Goal: Information Seeking & Learning: Check status

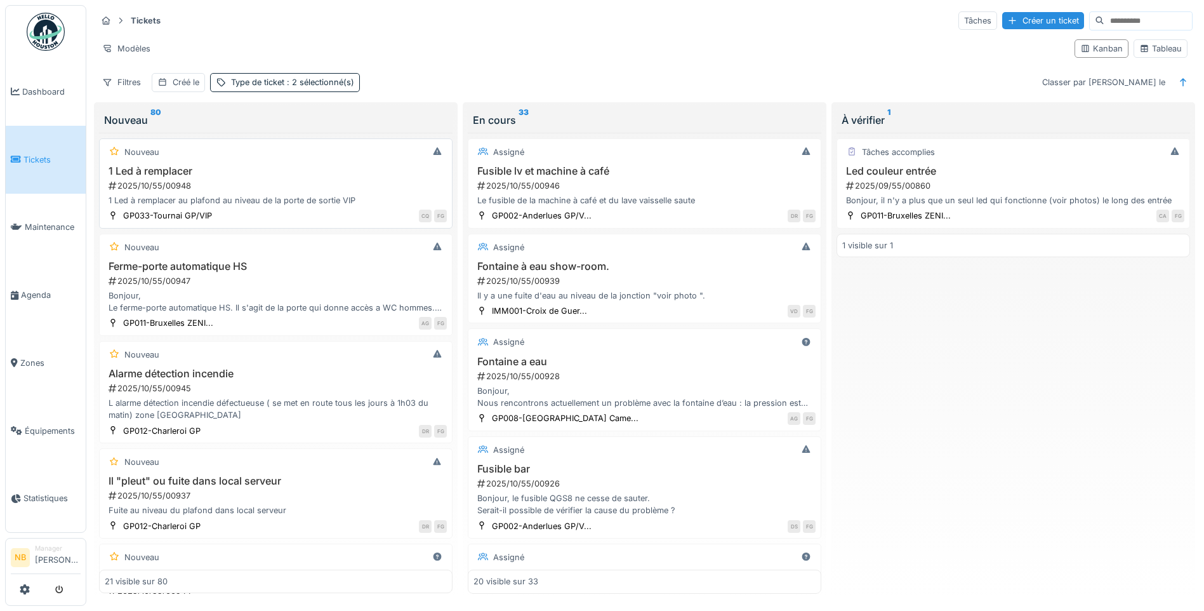
click at [336, 195] on div "1 Led à remplacer au plafond au niveau de la porte de sortie VIP" at bounding box center [276, 200] width 342 height 12
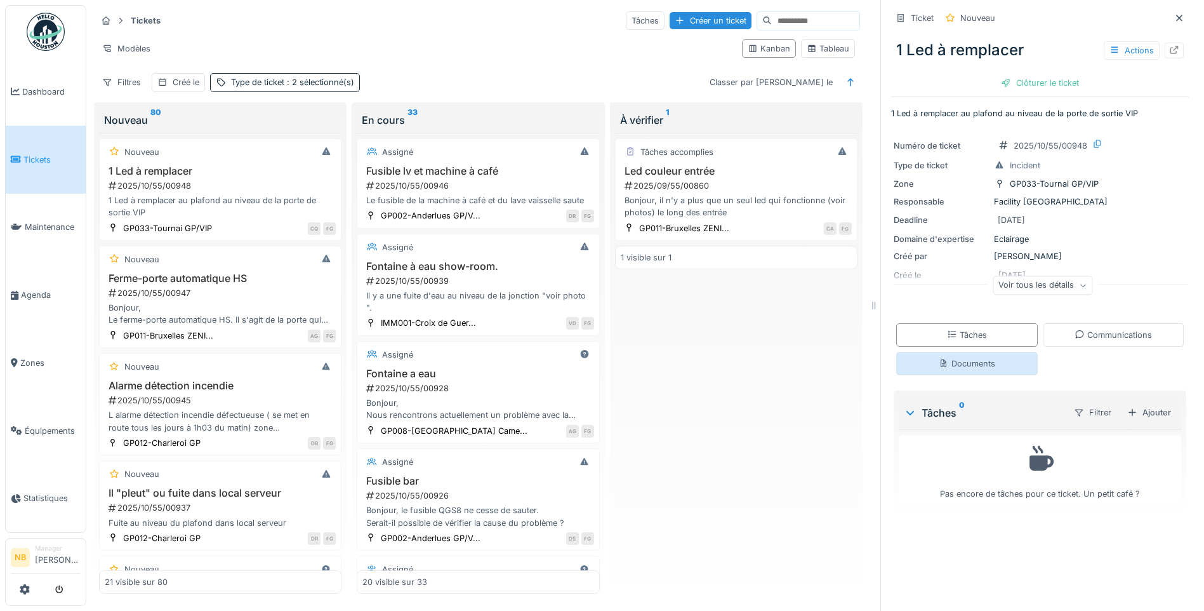
click at [1001, 366] on div "Documents" at bounding box center [967, 363] width 142 height 23
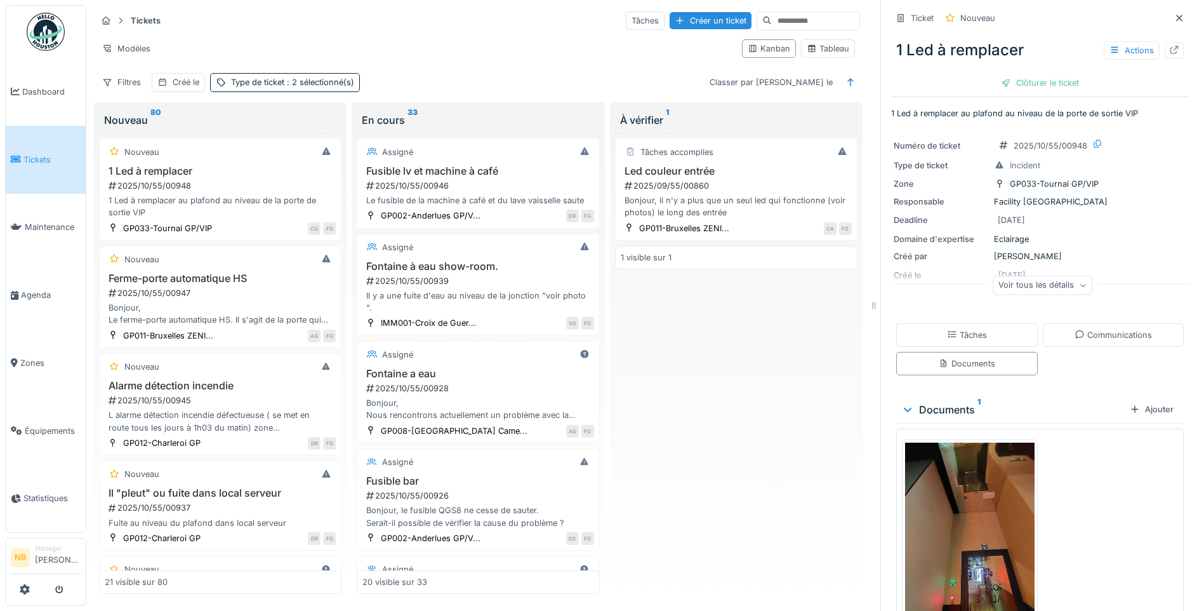
scroll to position [64, 0]
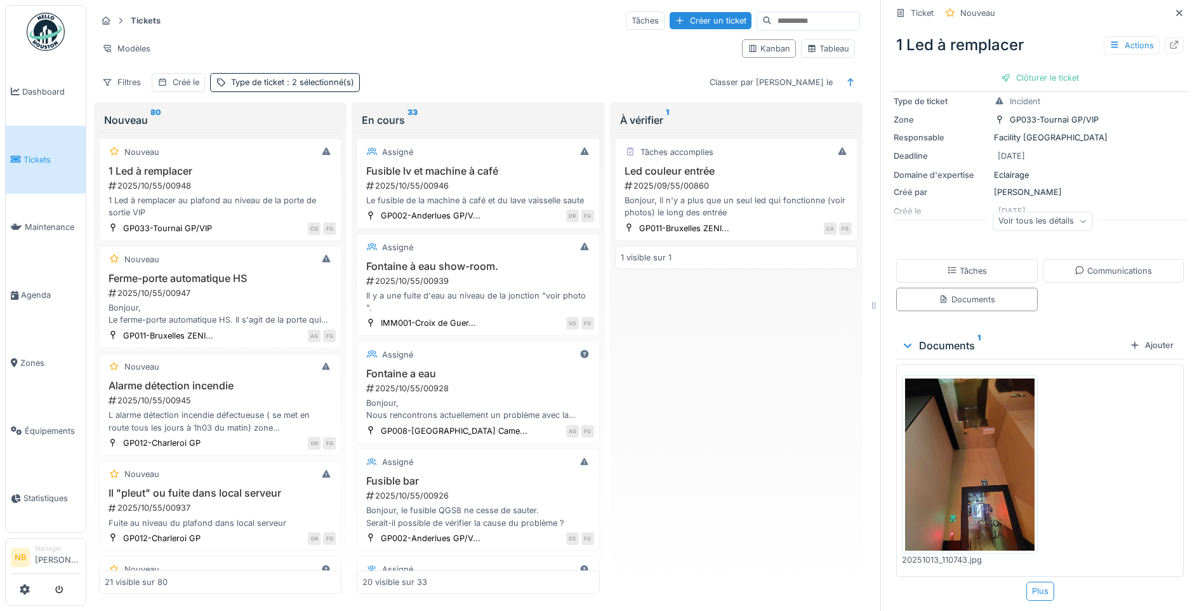
click at [955, 504] on img at bounding box center [969, 464] width 129 height 172
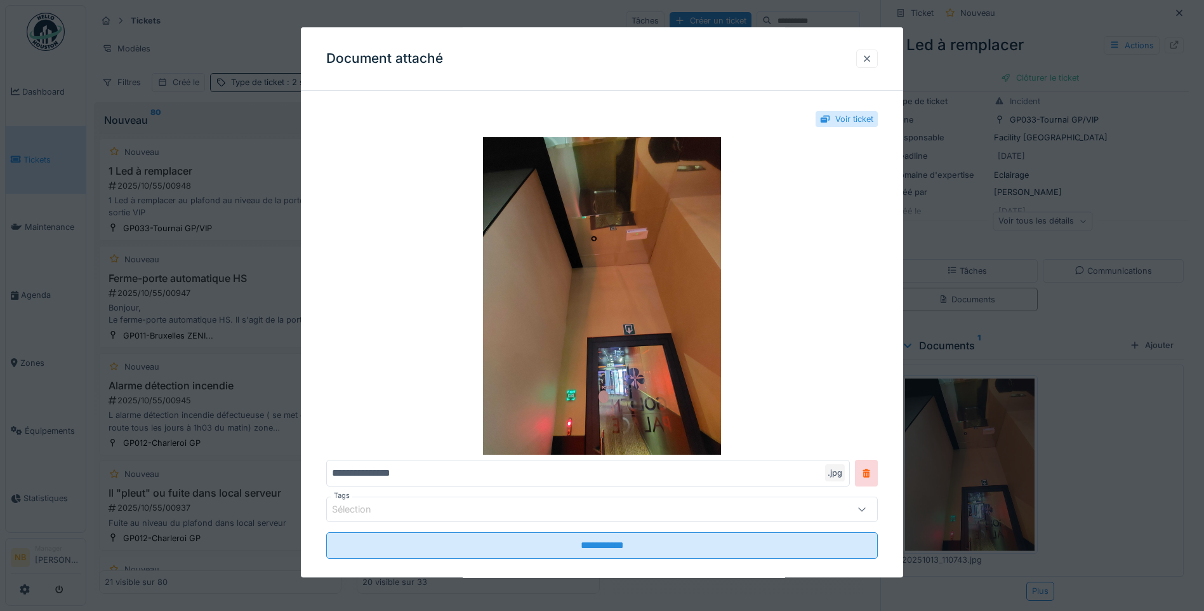
click at [871, 58] on div at bounding box center [867, 59] width 10 height 12
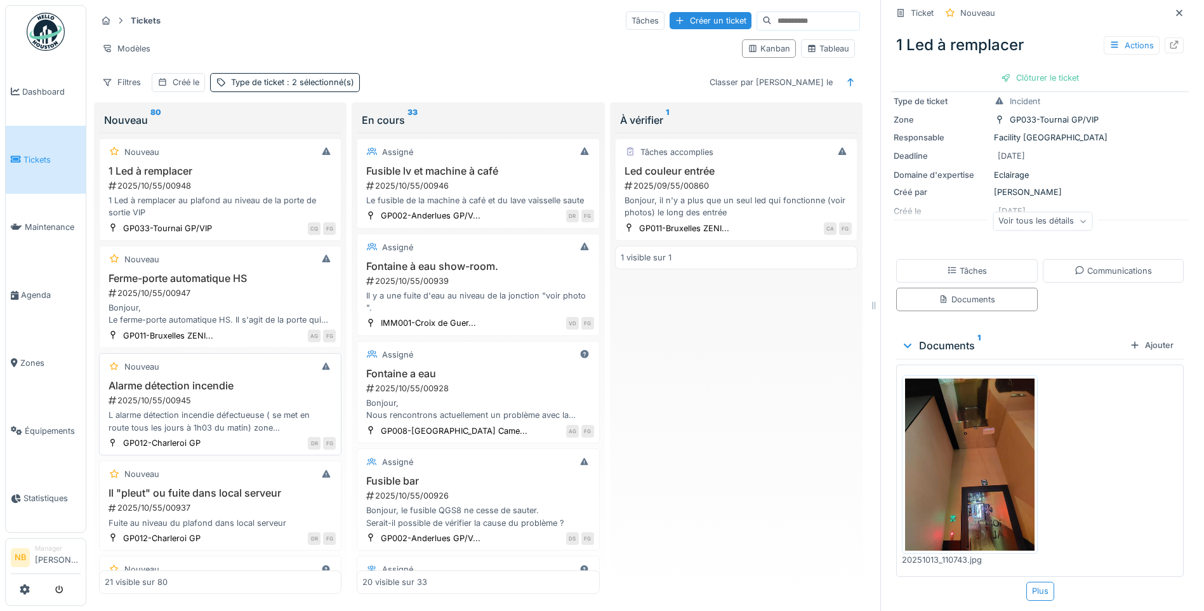
click at [263, 425] on div "Nouveau Alarme détection incendie 2025/10/55/00945 L alarme détection incendie …" at bounding box center [220, 404] width 242 height 102
click at [267, 395] on div "2025/10/55/00945" at bounding box center [221, 400] width 229 height 12
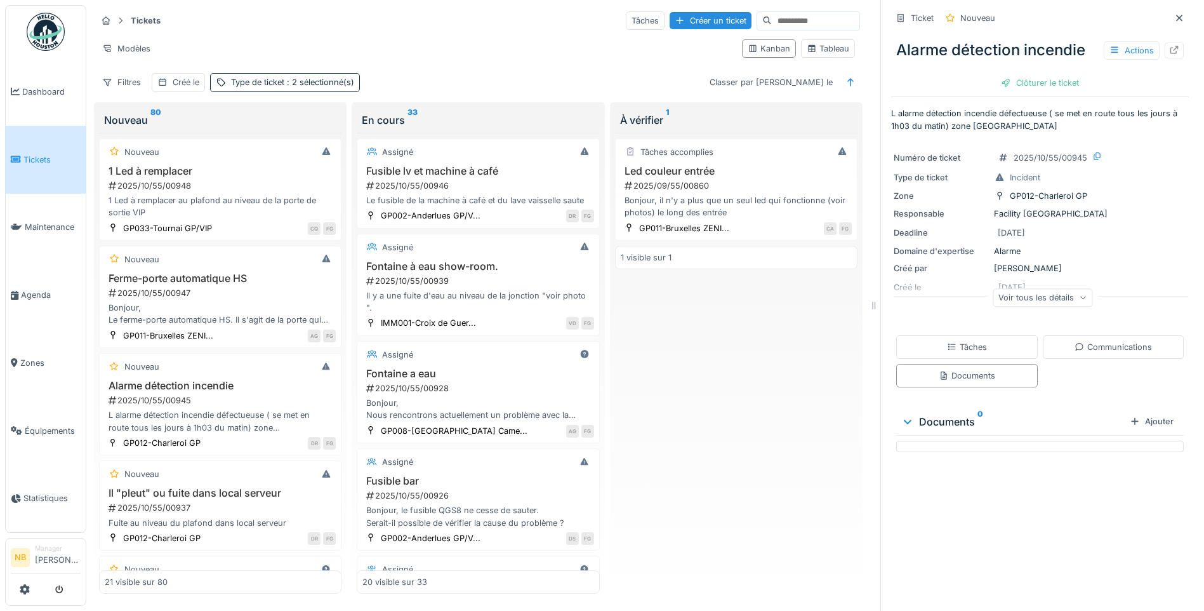
click at [1049, 281] on div "Numéro de ticket 2025/10/55/00945 Type de ticket Incident Zone GP012-[GEOGRAPHI…" at bounding box center [1040, 231] width 298 height 178
click at [1037, 303] on div "Voir tous les détails" at bounding box center [1043, 297] width 100 height 18
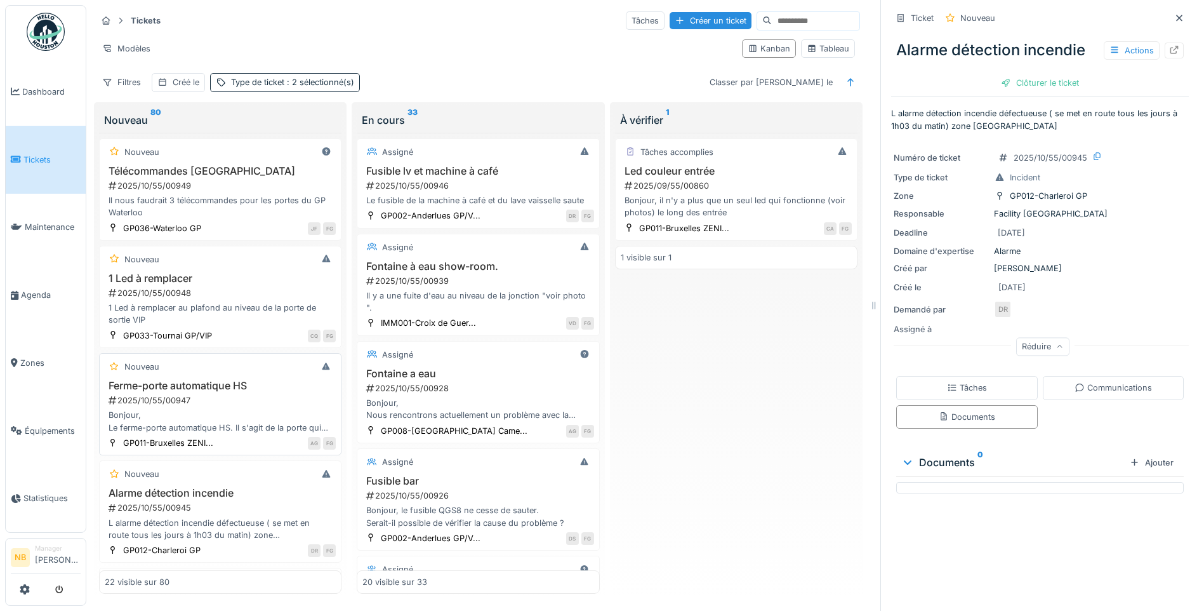
click at [249, 409] on div "Bonjour, Le ferme-porte automatique HS. Il s'agit de la porte qui donne accès a…" at bounding box center [220, 421] width 231 height 24
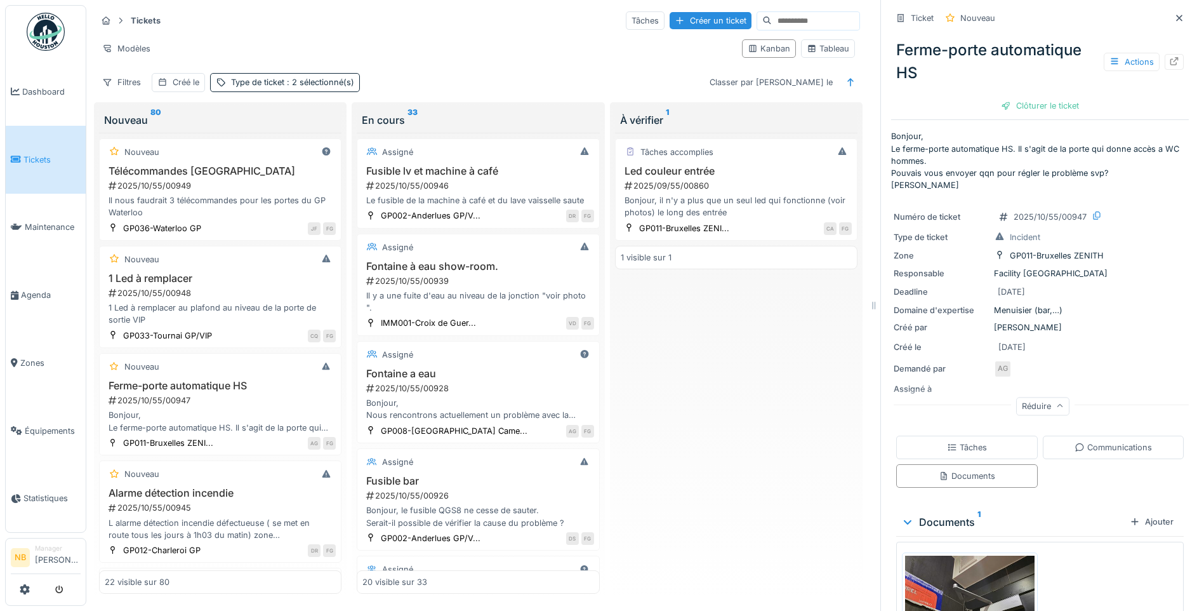
scroll to position [115, 0]
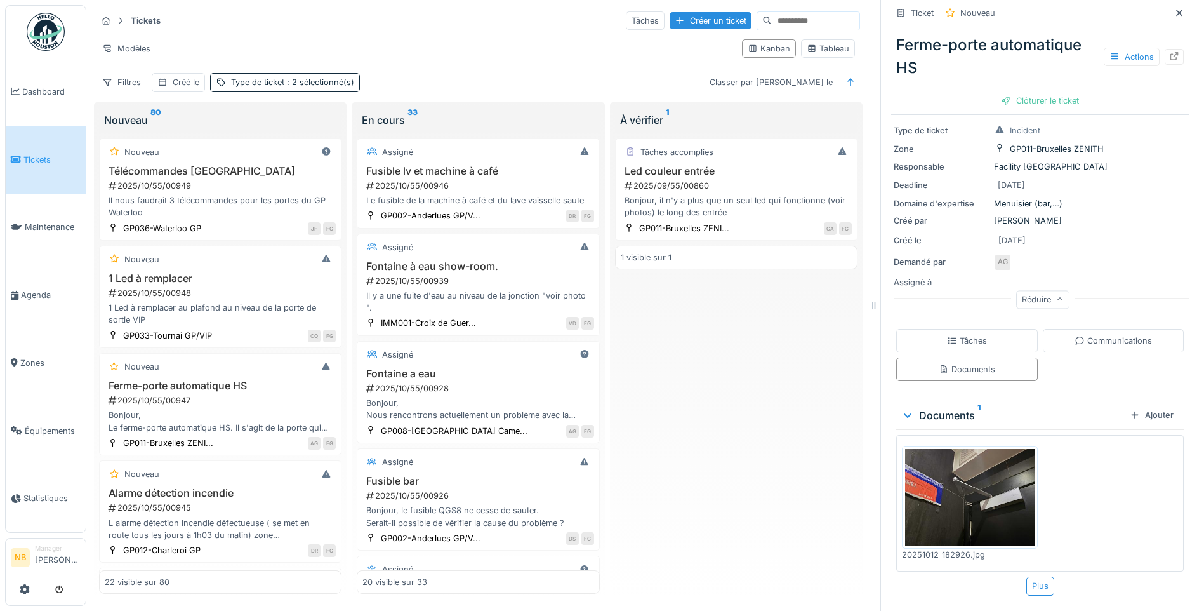
click at [996, 522] on img at bounding box center [969, 497] width 129 height 97
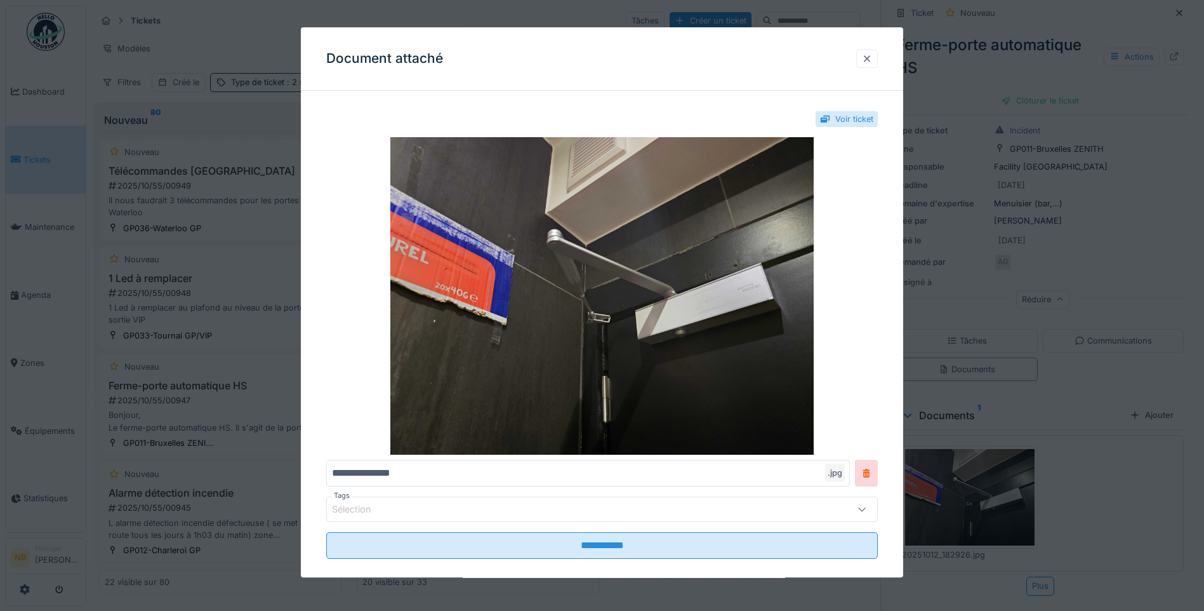
click at [866, 55] on div at bounding box center [867, 59] width 10 height 12
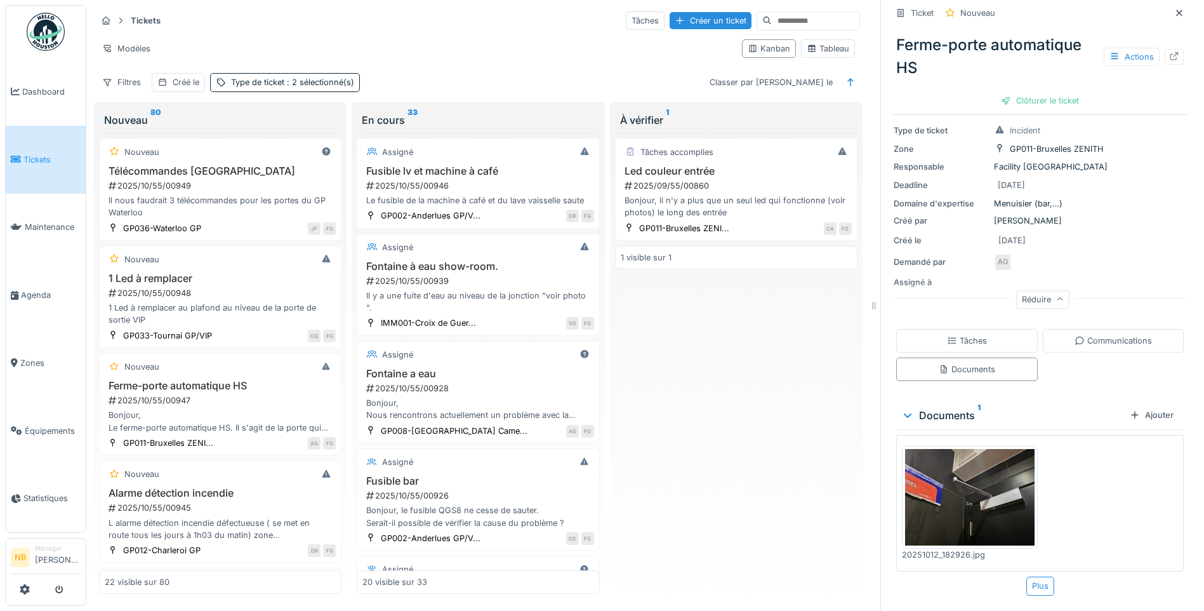
click at [981, 494] on img at bounding box center [969, 497] width 129 height 97
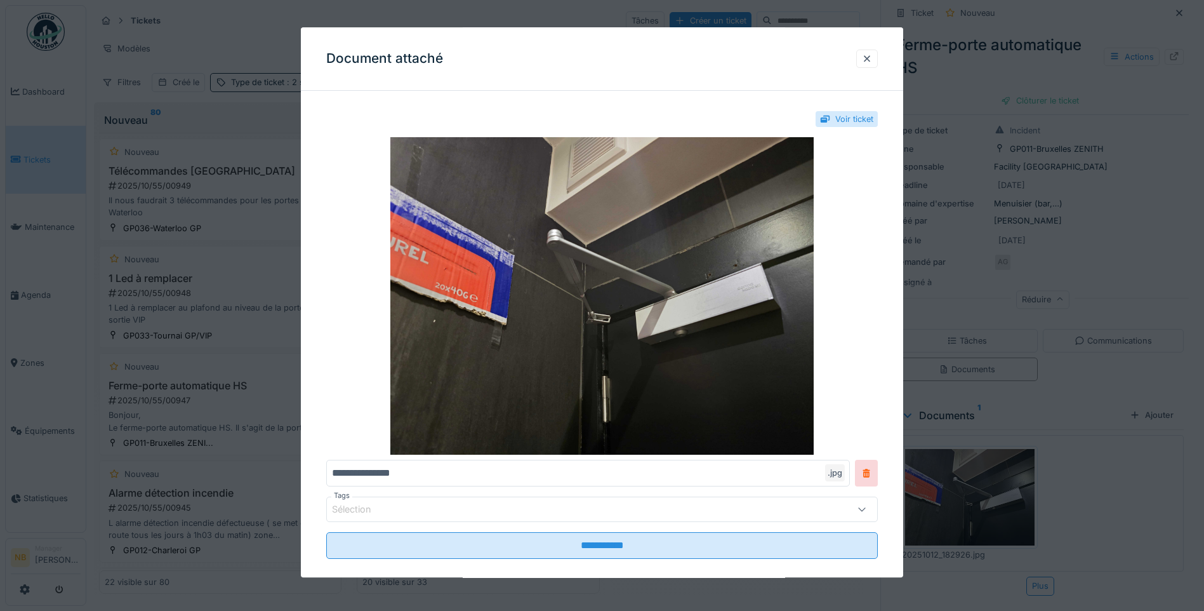
click at [1162, 237] on div at bounding box center [602, 305] width 1204 height 611
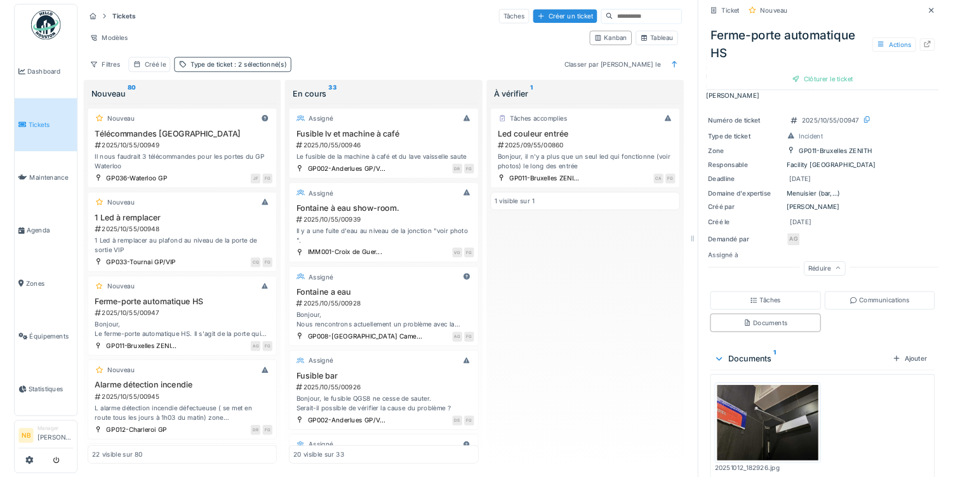
scroll to position [0, 0]
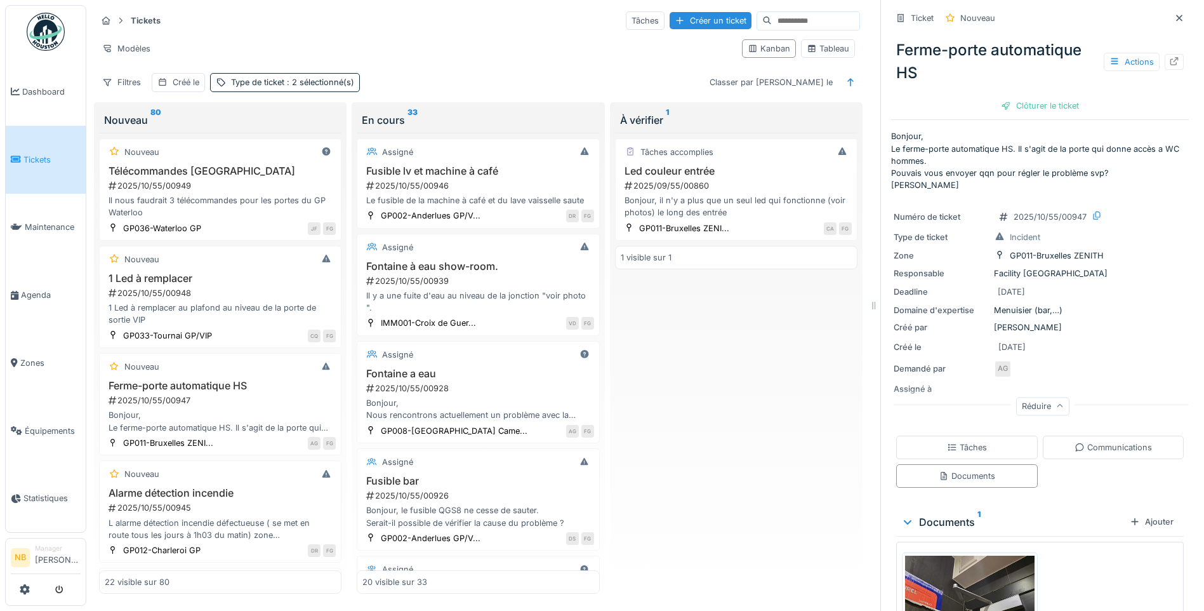
drag, startPoint x: 665, startPoint y: 426, endPoint x: 672, endPoint y: 428, distance: 7.2
click at [665, 429] on div "Tâches accomplies Led couleur entrée 2025/09/55/00860 Bonjour, il n'y a plus qu…" at bounding box center [736, 363] width 242 height 461
